Goal: Task Accomplishment & Management: Complete application form

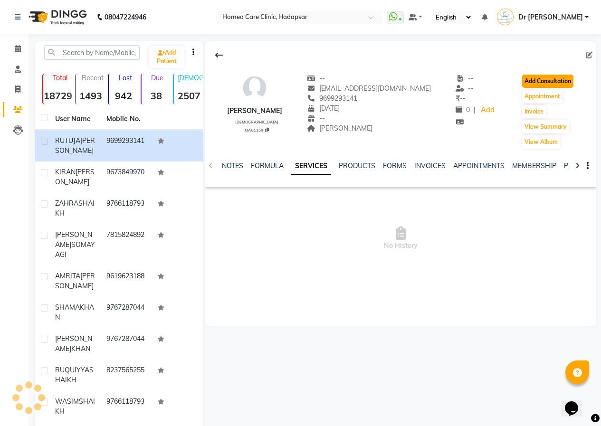
click at [530, 82] on button "Add Consultation" at bounding box center [547, 81] width 51 height 13
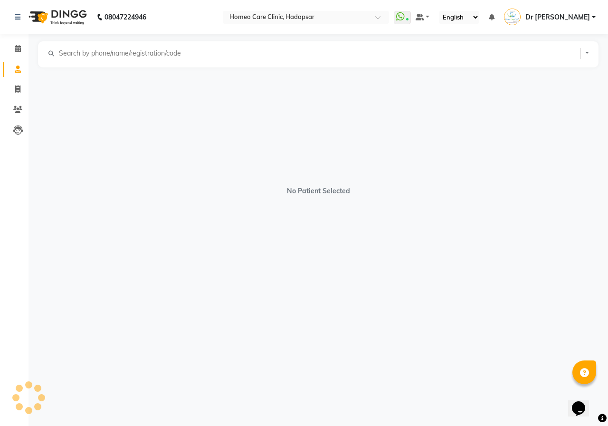
select select "[DEMOGRAPHIC_DATA]"
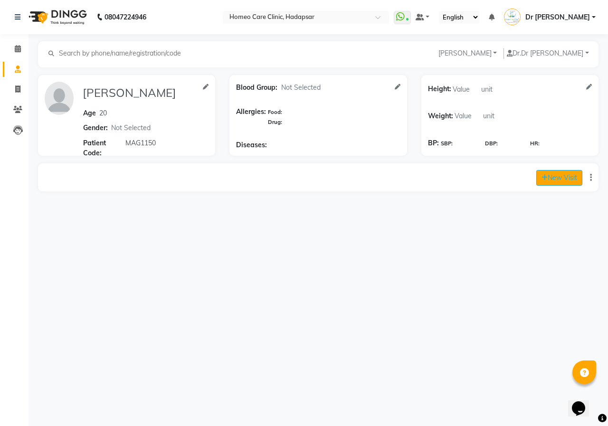
click at [562, 181] on button "New Visit" at bounding box center [559, 178] width 46 height 16
select select "920"
select select "inPerson"
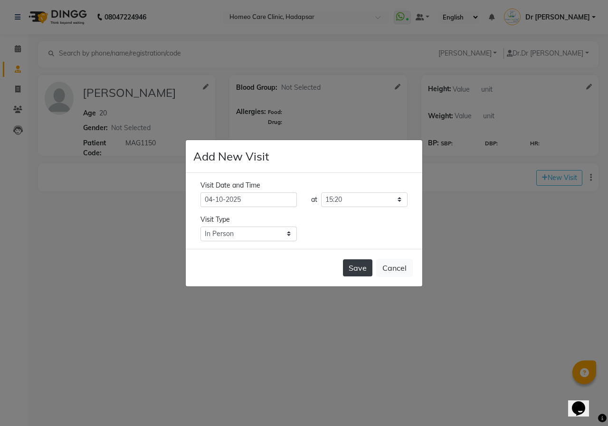
click at [360, 267] on button "Save" at bounding box center [357, 267] width 29 height 17
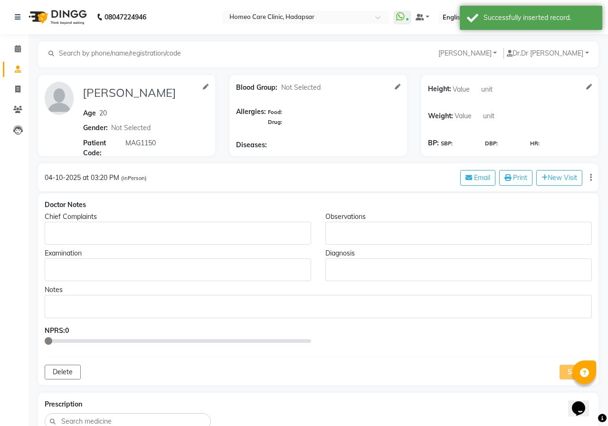
type input "[PERSON_NAME]"
type input "20"
select select "[DEMOGRAPHIC_DATA]"
type input "MAG1150"
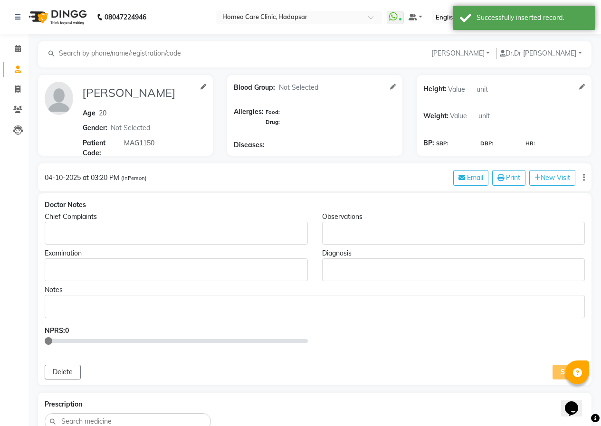
click at [122, 230] on p "Rich Text Editor, main" at bounding box center [176, 233] width 254 height 10
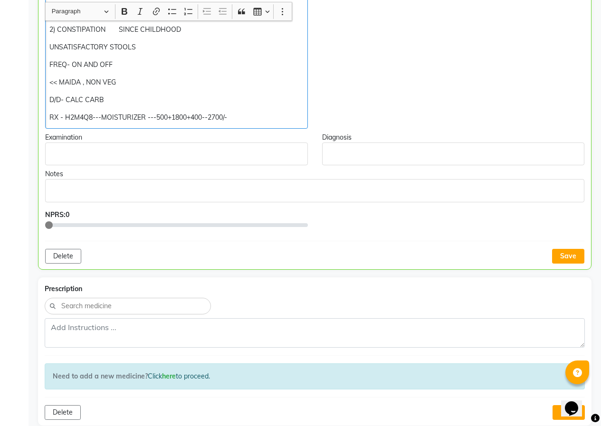
scroll to position [400, 0]
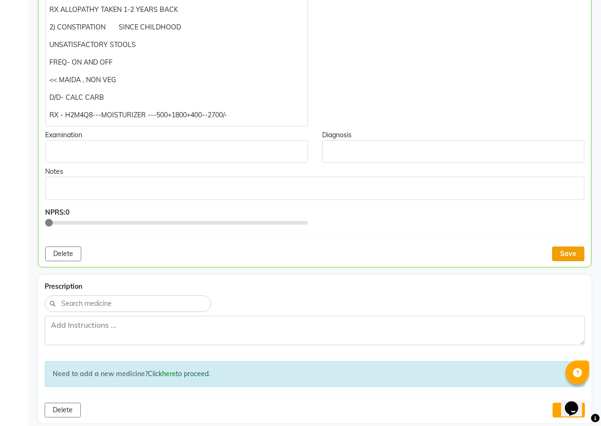
click at [565, 253] on button "Save" at bounding box center [568, 253] width 32 height 15
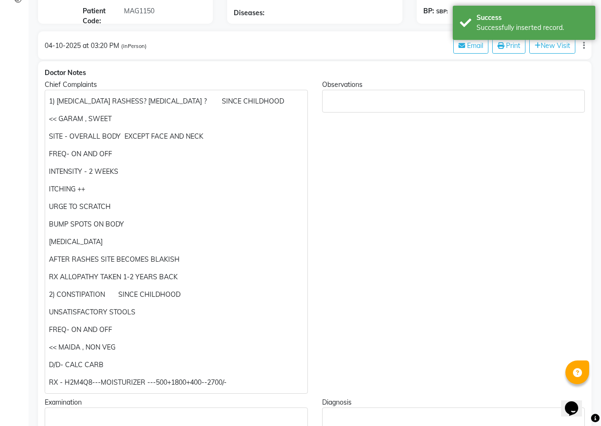
scroll to position [20, 0]
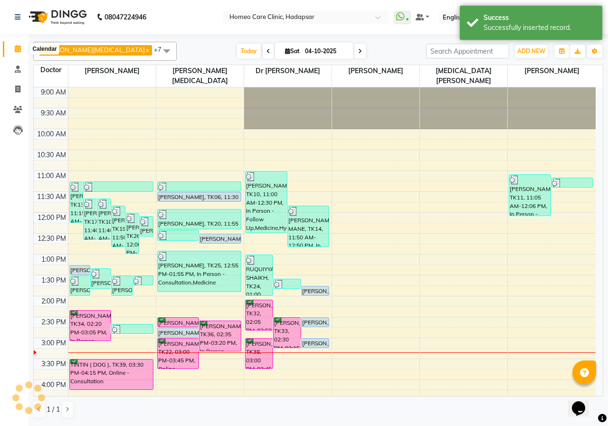
click at [15, 47] on icon at bounding box center [18, 48] width 6 height 7
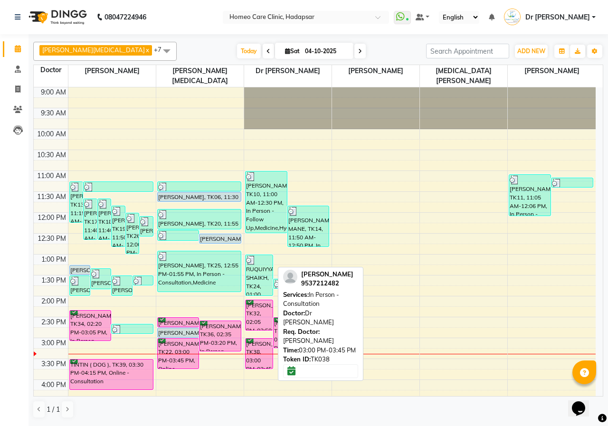
click at [256, 345] on div "[PERSON_NAME], TK38, 03:00 PM-03:45 PM, In Person - Consultation" at bounding box center [259, 354] width 27 height 30
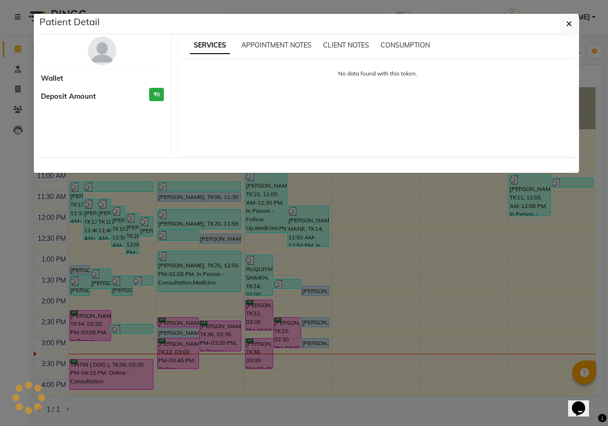
select select "6"
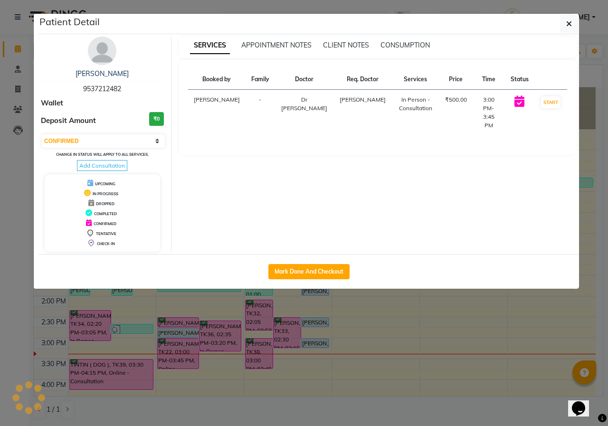
click at [104, 50] on img at bounding box center [102, 51] width 28 height 28
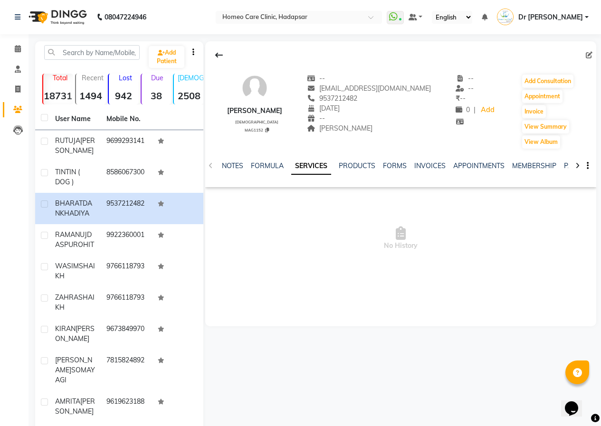
drag, startPoint x: 229, startPoint y: 111, endPoint x: 314, endPoint y: 110, distance: 85.0
click at [314, 110] on div "[PERSON_NAME] [DEMOGRAPHIC_DATA] MAG1152 -- [EMAIL_ADDRESS][DOMAIN_NAME] 953721…" at bounding box center [400, 106] width 391 height 85
copy div "[PERSON_NAME]"
click at [401, 165] on link "FORMS" at bounding box center [395, 165] width 24 height 9
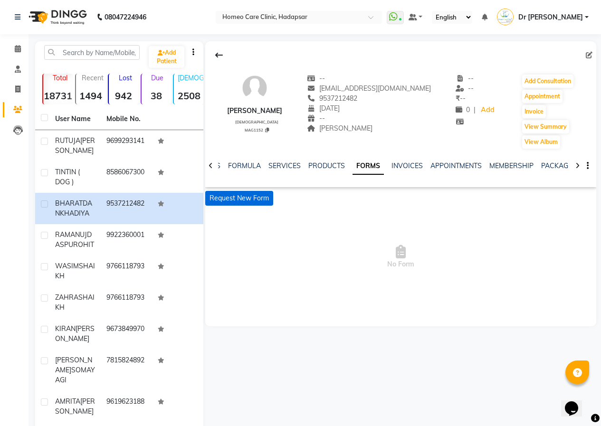
click at [221, 196] on button "Request New Form" at bounding box center [239, 198] width 68 height 15
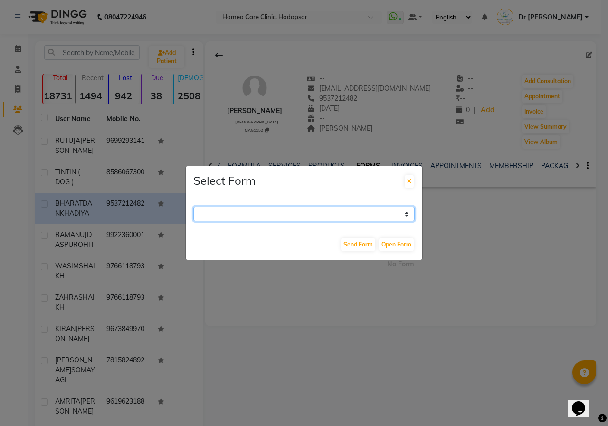
click at [277, 215] on select "Case Taking Form" at bounding box center [303, 214] width 221 height 15
select select "196"
click at [193, 207] on select "Case Taking Form" at bounding box center [303, 214] width 221 height 15
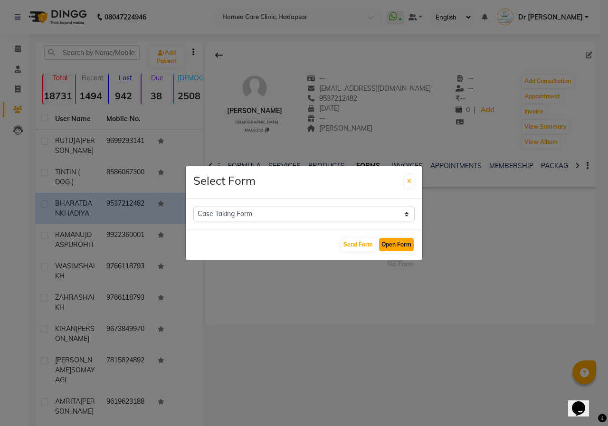
click at [391, 246] on button "Open Form" at bounding box center [396, 244] width 35 height 13
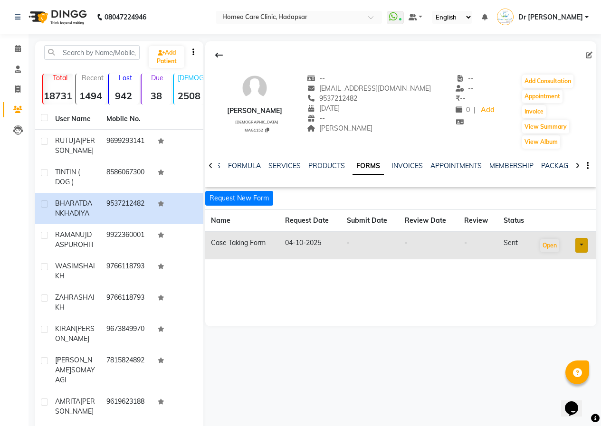
drag, startPoint x: 342, startPoint y: 98, endPoint x: 393, endPoint y: 100, distance: 51.3
click at [393, 100] on div "9537212482" at bounding box center [369, 99] width 124 height 10
copy span "9537212482"
click at [561, 78] on button "Add Consultation" at bounding box center [547, 81] width 51 height 13
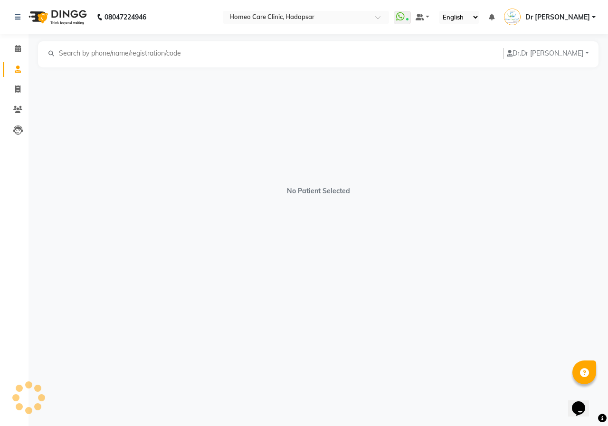
select select "[DEMOGRAPHIC_DATA]"
